Goal: Obtain resource: Download file/media

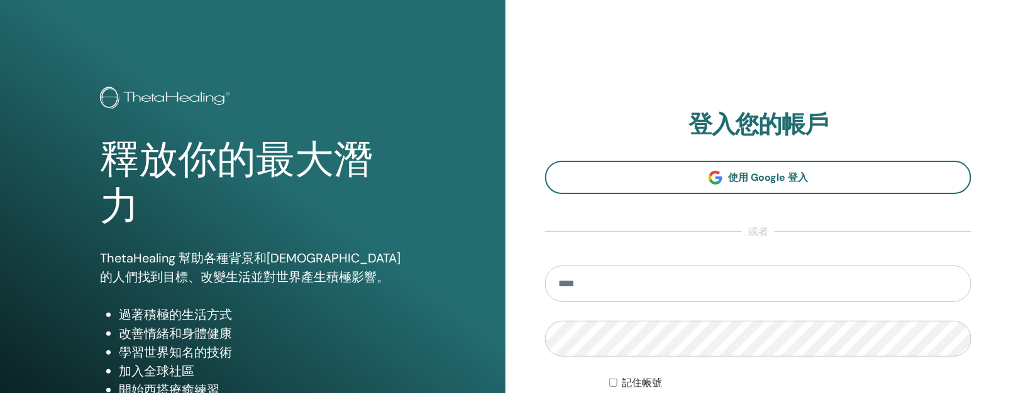
click at [587, 281] on input "email" at bounding box center [758, 284] width 426 height 36
type input "**********"
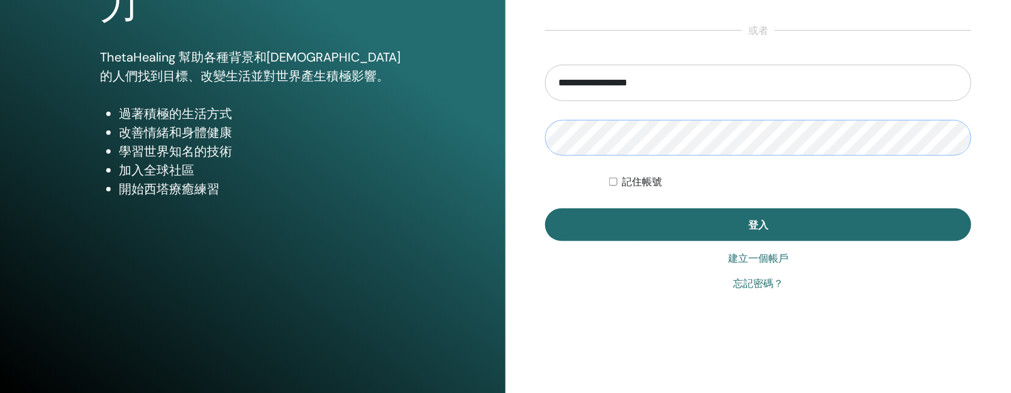
scroll to position [209, 0]
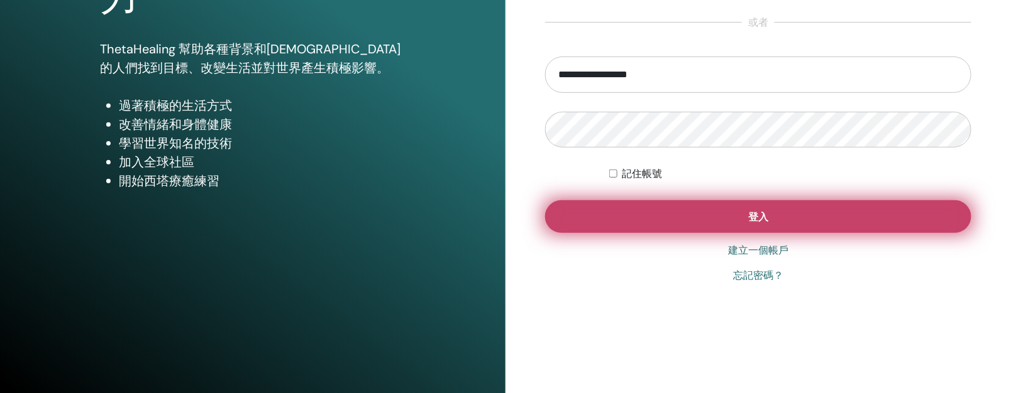
click at [696, 224] on button "登入" at bounding box center [758, 216] width 426 height 33
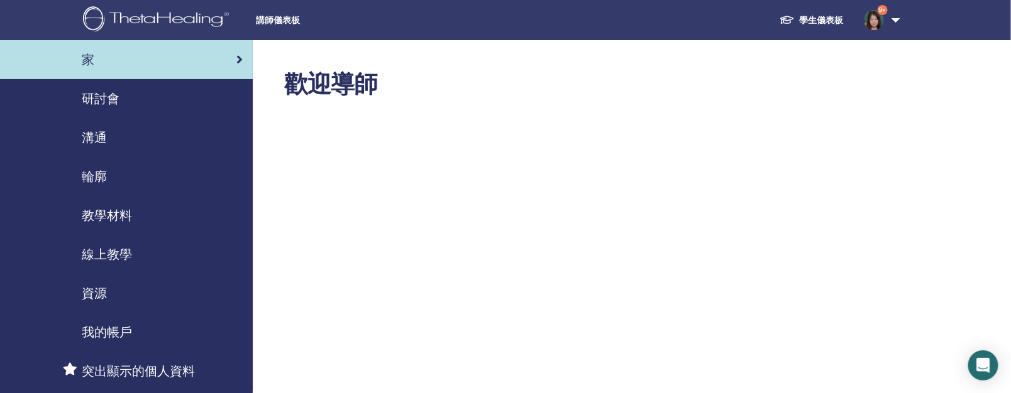
click at [825, 16] on font "學生儀表板" at bounding box center [821, 19] width 44 height 11
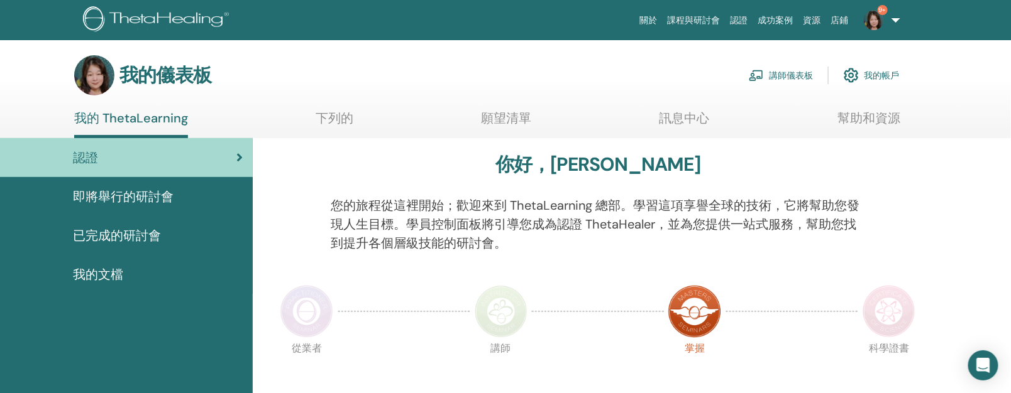
click at [134, 218] on link "已完成的研討會" at bounding box center [126, 235] width 253 height 39
click at [134, 228] on font "已完成的研討會" at bounding box center [117, 236] width 88 height 16
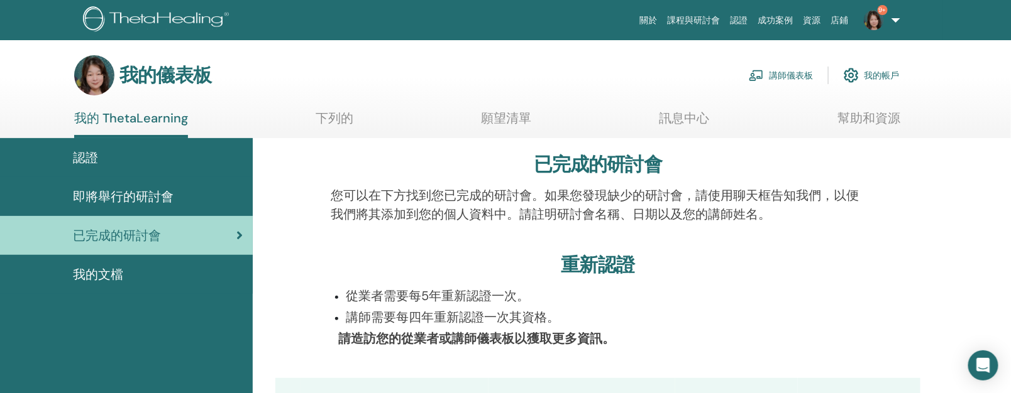
click at [784, 74] on font "講師儀表板" at bounding box center [791, 75] width 44 height 11
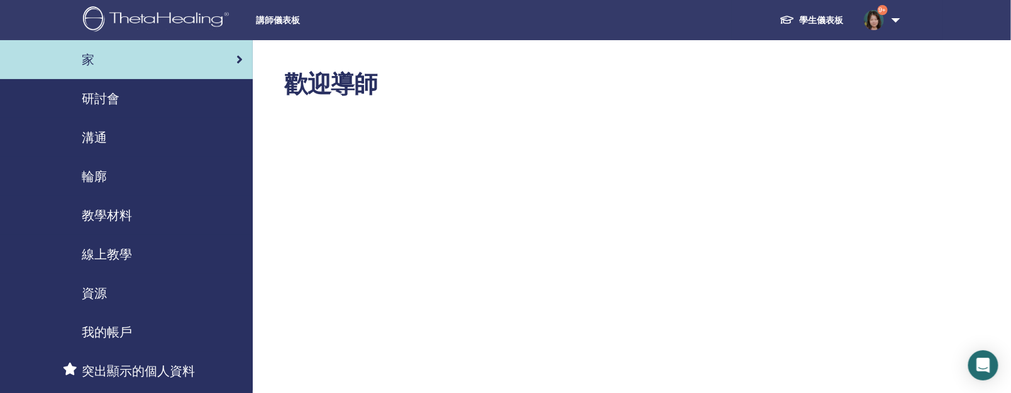
click at [110, 210] on font "教學材料" at bounding box center [107, 215] width 50 height 16
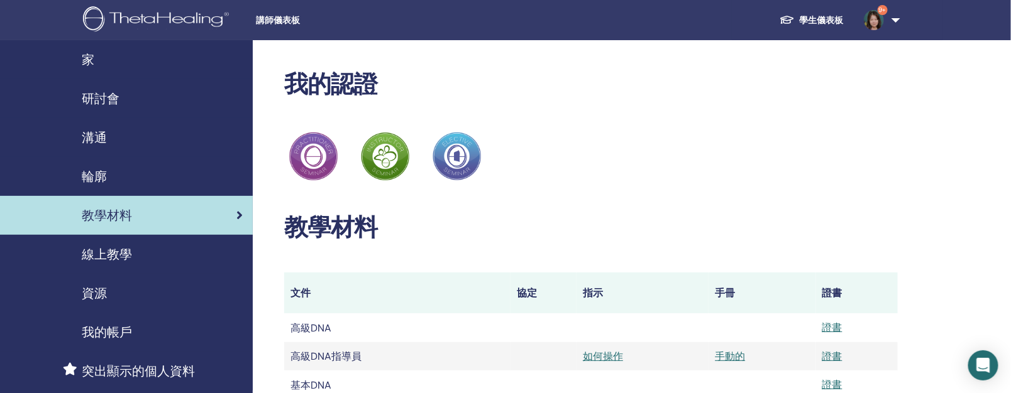
click at [89, 290] on font "資源" at bounding box center [94, 293] width 25 height 16
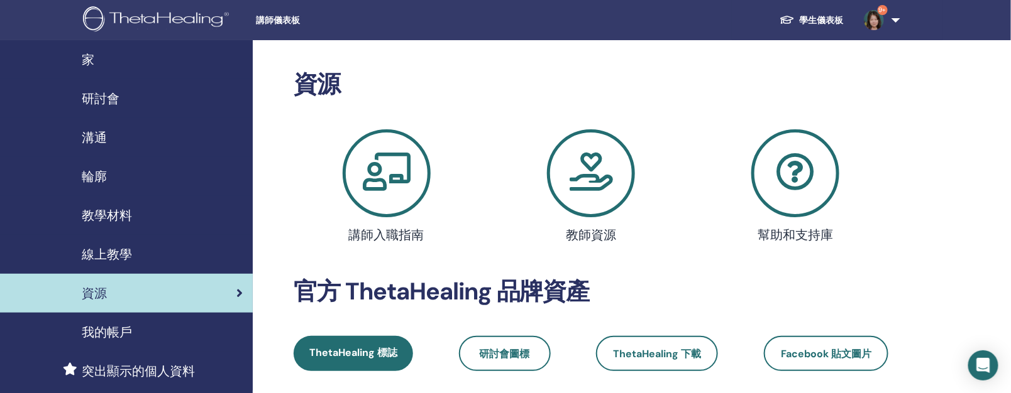
click at [122, 214] on font "教學材料" at bounding box center [107, 215] width 50 height 16
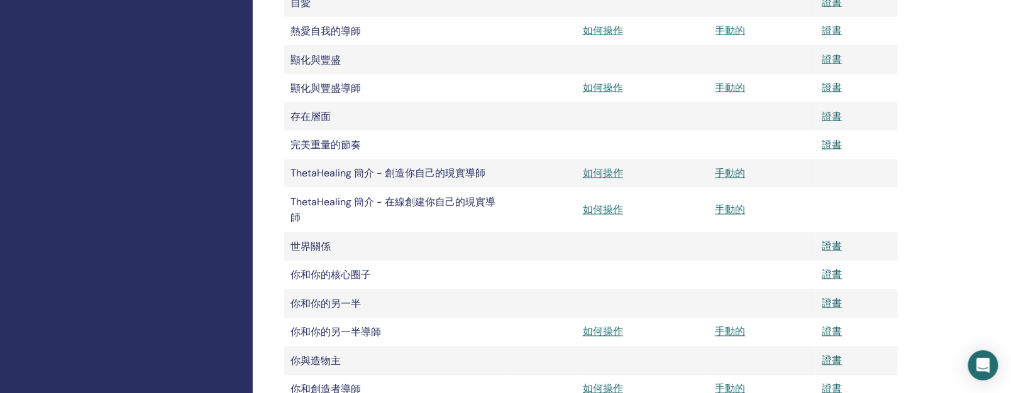
scroll to position [377, 0]
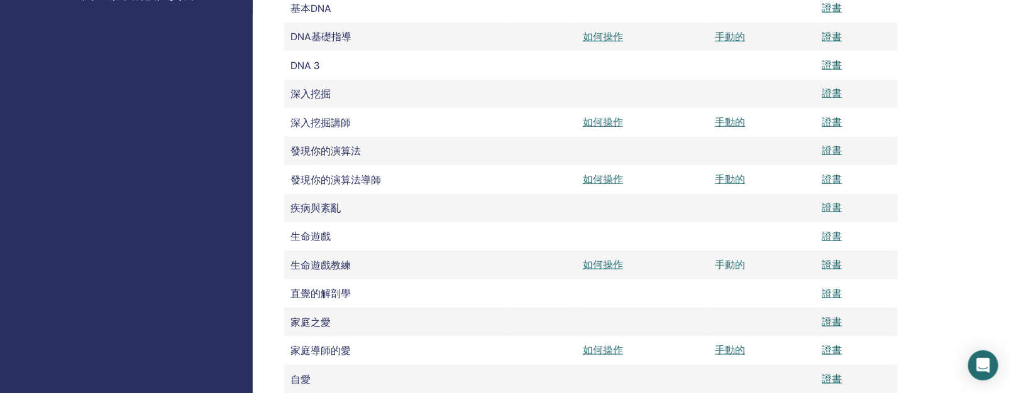
click at [728, 260] on font "手動的" at bounding box center [730, 264] width 30 height 13
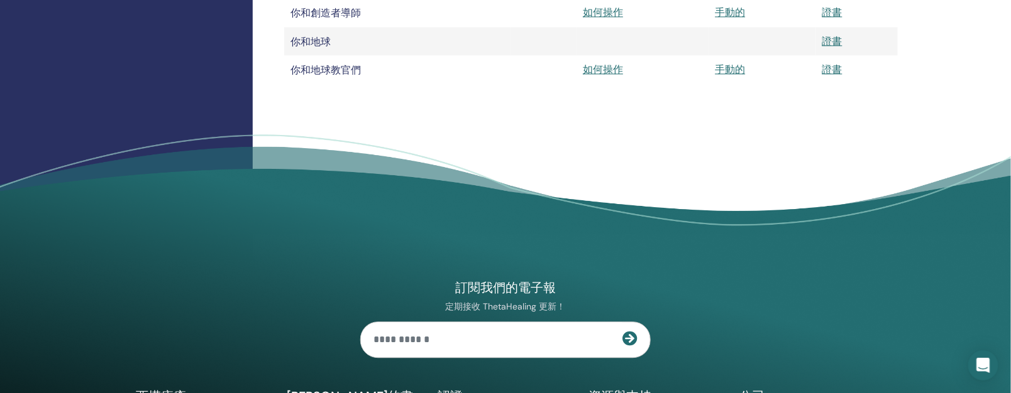
scroll to position [754, 0]
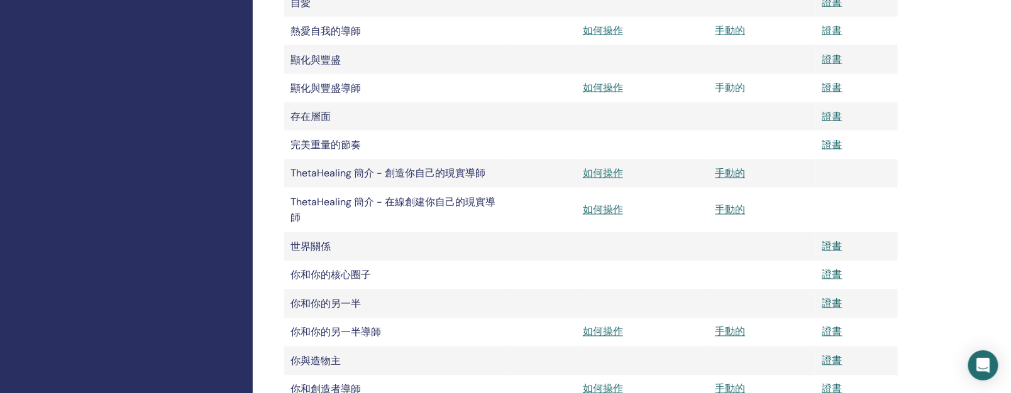
click at [732, 91] on font "手動的" at bounding box center [730, 87] width 30 height 13
